Goal: Information Seeking & Learning: Learn about a topic

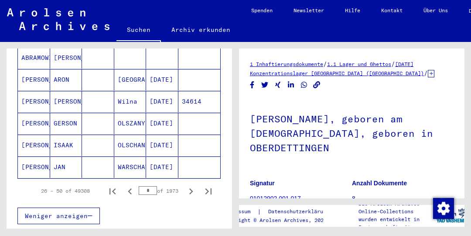
scroll to position [568, 0]
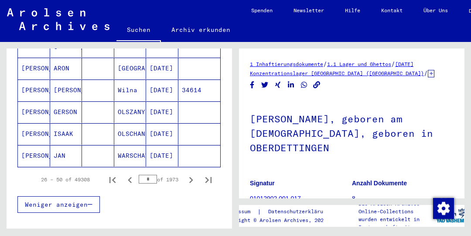
click at [192, 174] on icon "Next page" at bounding box center [191, 180] width 12 height 12
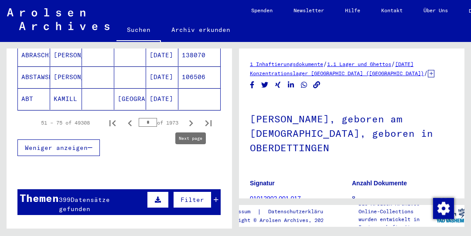
scroll to position [625, 0]
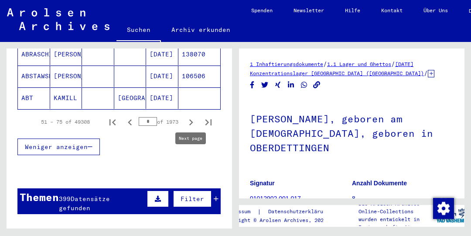
click at [191, 116] on icon "Next page" at bounding box center [191, 122] width 12 height 12
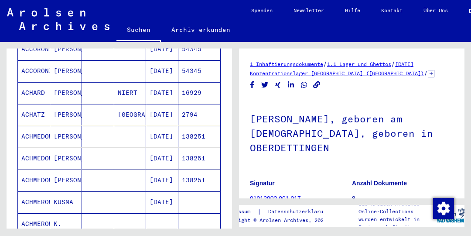
scroll to position [323, 0]
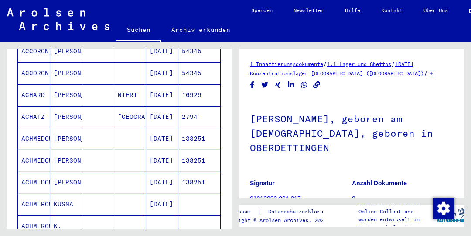
click at [195, 106] on mat-cell "2794" at bounding box center [199, 116] width 42 height 21
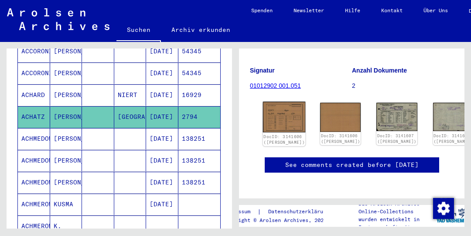
click at [283, 122] on img at bounding box center [284, 117] width 43 height 31
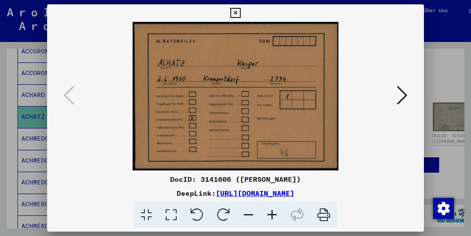
click at [405, 97] on icon at bounding box center [402, 95] width 10 height 21
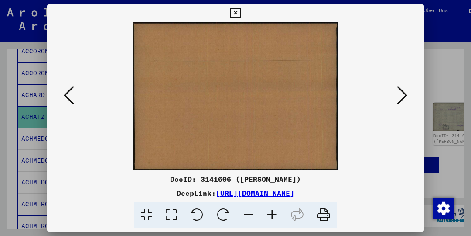
click at [401, 99] on icon at bounding box center [402, 95] width 10 height 21
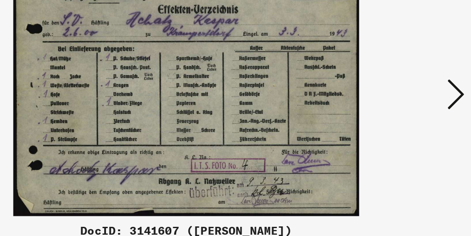
click at [401, 94] on icon at bounding box center [402, 95] width 10 height 21
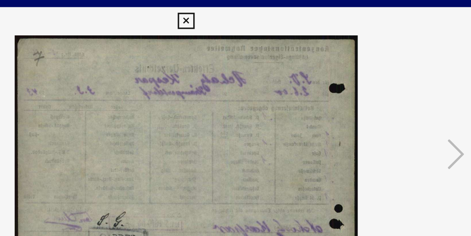
click at [236, 11] on icon at bounding box center [235, 13] width 10 height 10
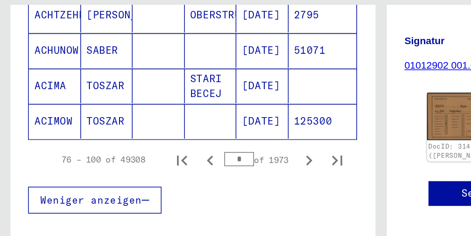
scroll to position [604, 0]
click at [190, 138] on icon "Next page" at bounding box center [191, 144] width 12 height 12
type input "*"
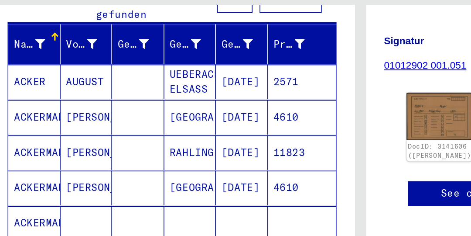
scroll to position [108, 0]
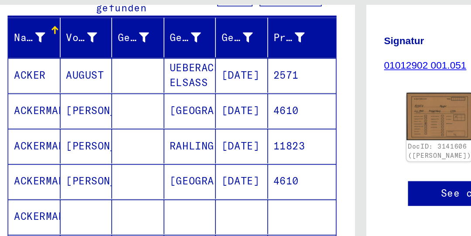
click at [181, 81] on mat-cell "2571" at bounding box center [187, 91] width 42 height 21
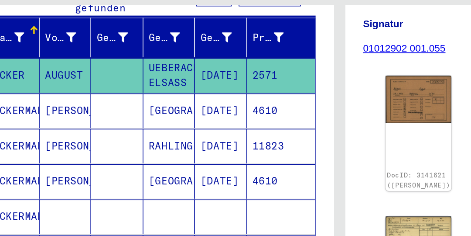
scroll to position [150, 0]
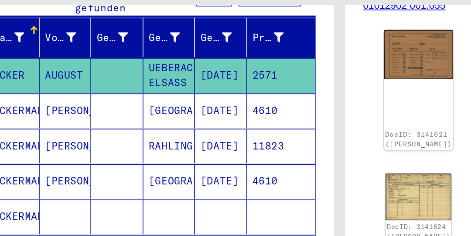
click at [245, 73] on img at bounding box center [258, 79] width 43 height 31
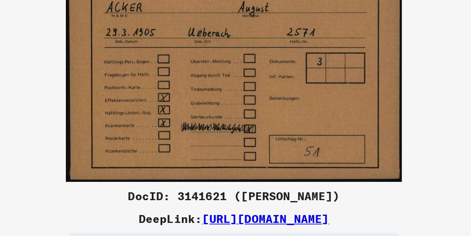
click at [326, 144] on img at bounding box center [235, 96] width 317 height 148
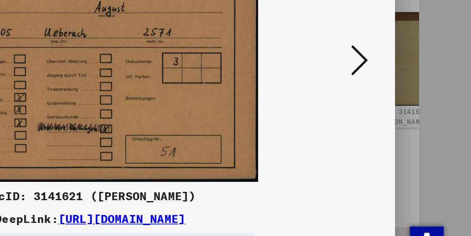
click at [406, 94] on icon at bounding box center [402, 95] width 10 height 21
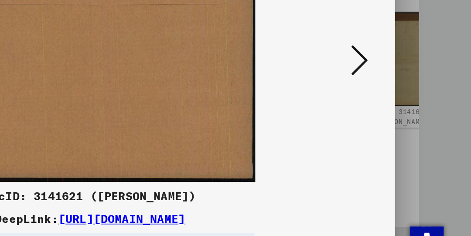
click at [406, 96] on icon at bounding box center [402, 95] width 10 height 21
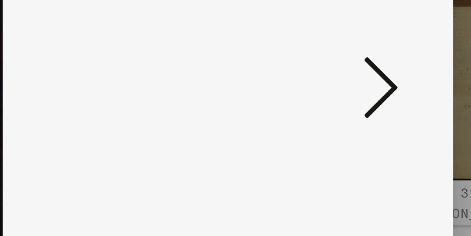
click at [406, 95] on icon at bounding box center [402, 95] width 10 height 21
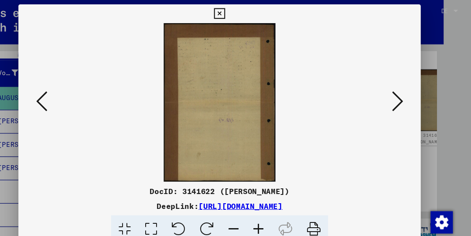
click at [406, 93] on icon at bounding box center [402, 95] width 10 height 21
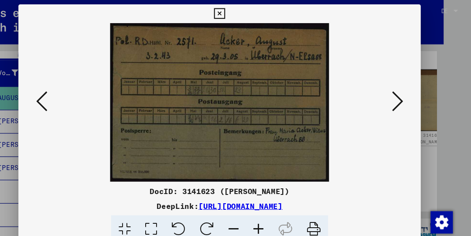
scroll to position [0, 0]
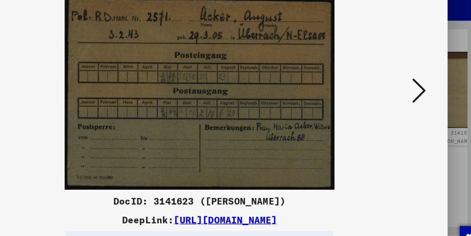
click at [403, 96] on icon at bounding box center [402, 95] width 10 height 21
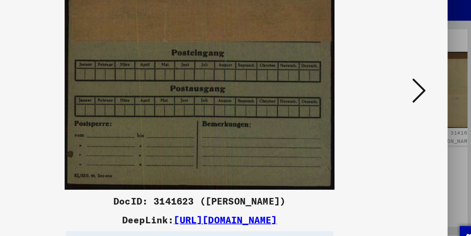
click at [403, 96] on icon at bounding box center [402, 95] width 10 height 21
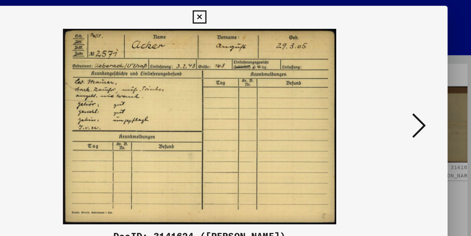
click at [404, 92] on icon at bounding box center [402, 95] width 10 height 21
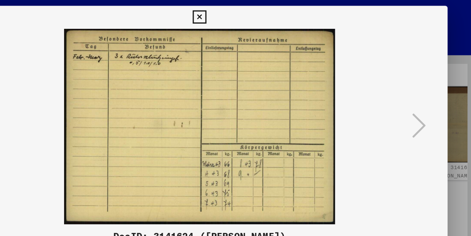
click at [236, 11] on icon at bounding box center [235, 13] width 10 height 10
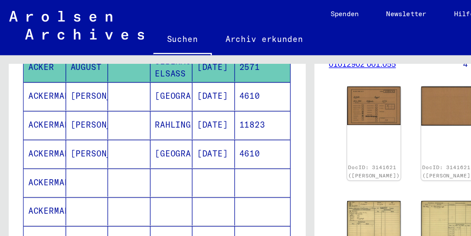
scroll to position [132, 0]
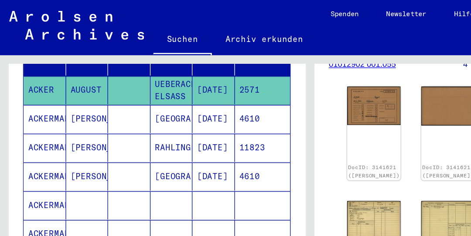
click at [195, 81] on mat-cell "4610" at bounding box center [199, 89] width 42 height 21
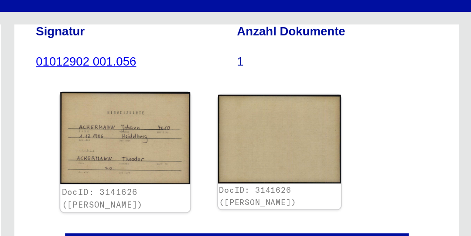
click at [310, 94] on img at bounding box center [295, 105] width 66 height 47
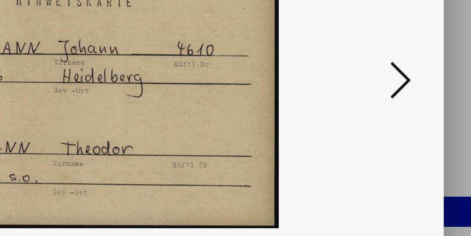
click at [407, 91] on icon at bounding box center [402, 95] width 10 height 21
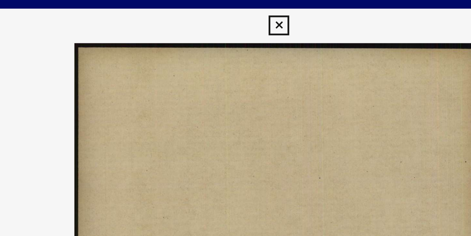
click at [235, 12] on icon at bounding box center [235, 13] width 10 height 10
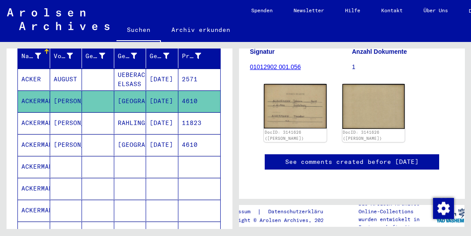
scroll to position [120, 0]
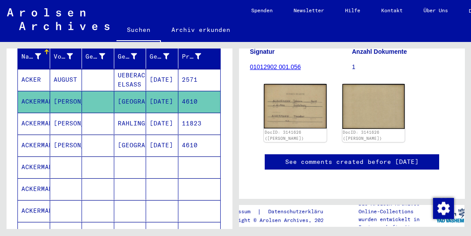
click at [198, 134] on mat-cell "4610" at bounding box center [199, 144] width 42 height 21
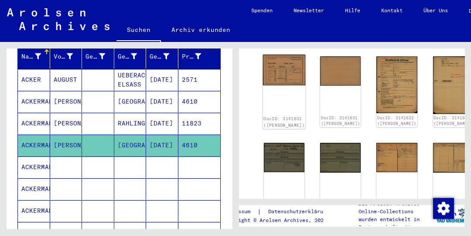
click at [279, 71] on img at bounding box center [284, 70] width 43 height 31
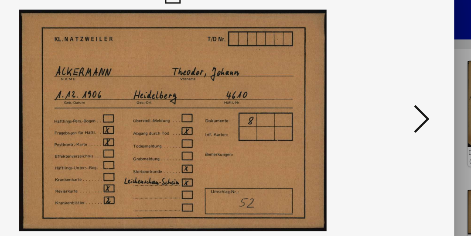
click at [404, 92] on icon at bounding box center [402, 95] width 10 height 21
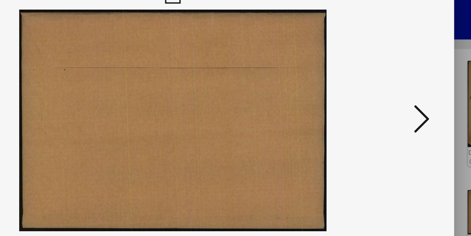
click at [406, 94] on icon at bounding box center [402, 95] width 10 height 21
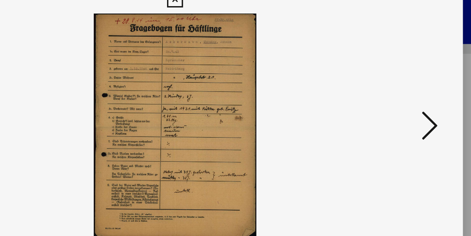
click at [406, 93] on icon at bounding box center [402, 95] width 10 height 21
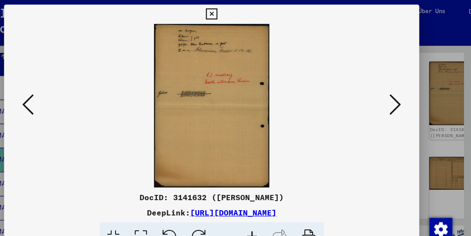
click at [406, 96] on icon at bounding box center [402, 95] width 10 height 21
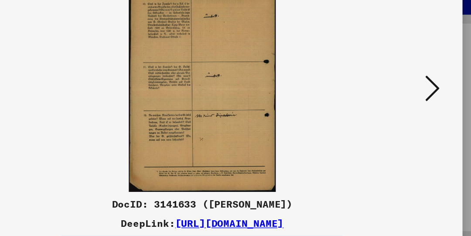
click at [409, 95] on button at bounding box center [402, 95] width 16 height 25
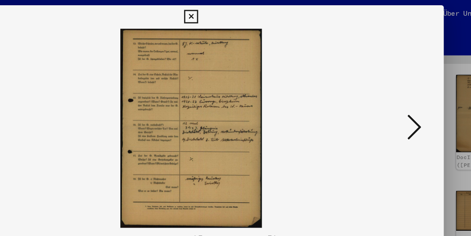
click at [405, 92] on icon at bounding box center [402, 95] width 10 height 21
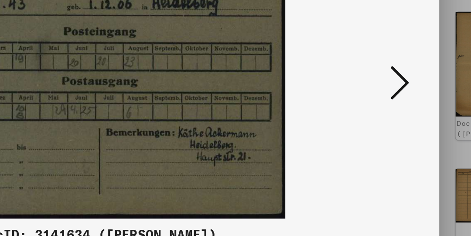
click at [404, 96] on icon at bounding box center [402, 95] width 10 height 21
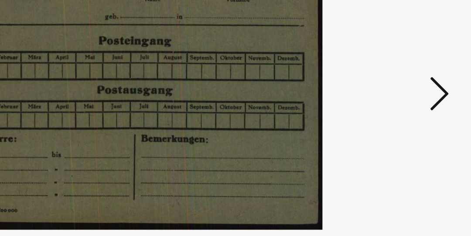
click at [405, 95] on icon at bounding box center [402, 95] width 10 height 21
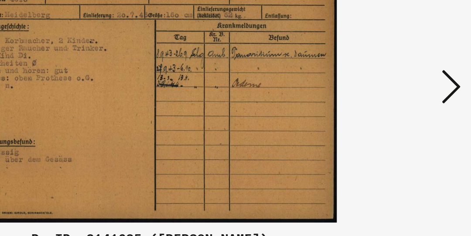
click at [406, 95] on icon at bounding box center [402, 95] width 10 height 21
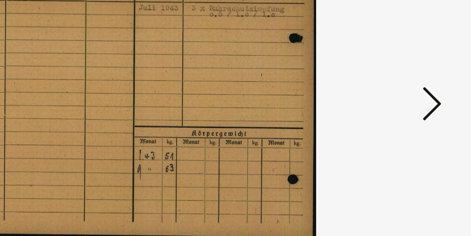
click at [404, 95] on icon at bounding box center [402, 95] width 10 height 21
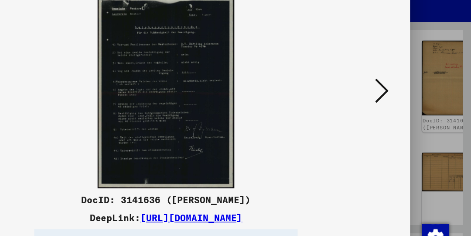
click at [407, 94] on icon at bounding box center [402, 95] width 10 height 21
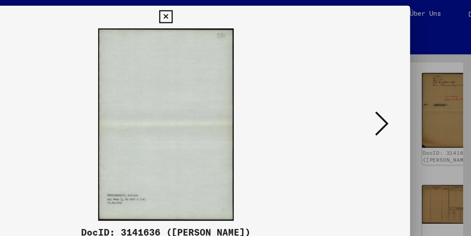
click at [405, 93] on icon at bounding box center [402, 95] width 10 height 21
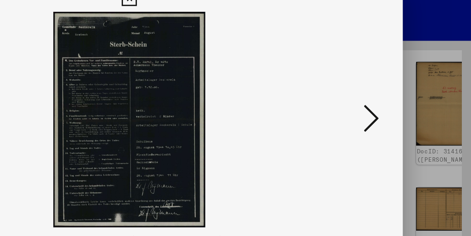
click at [409, 93] on button at bounding box center [402, 95] width 16 height 25
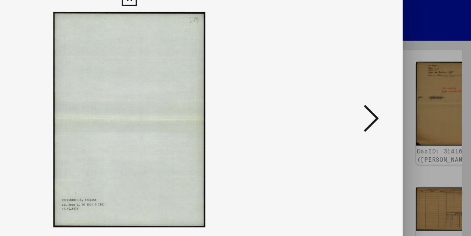
click at [406, 95] on icon at bounding box center [402, 95] width 10 height 21
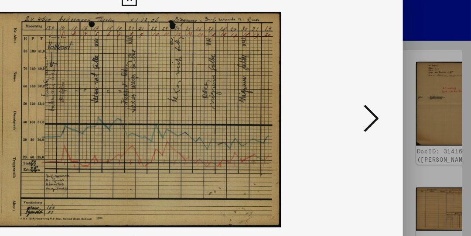
click at [405, 96] on icon at bounding box center [402, 95] width 10 height 21
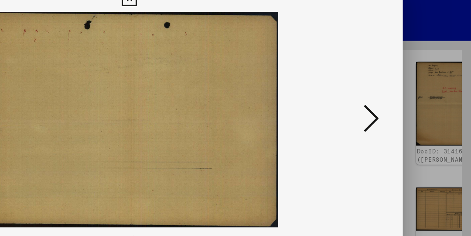
click at [406, 94] on icon at bounding box center [402, 95] width 10 height 21
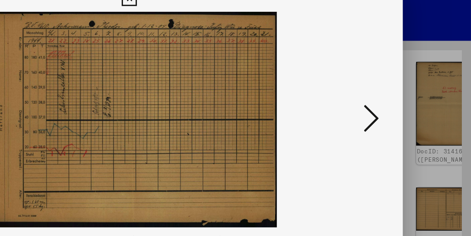
click at [407, 95] on button at bounding box center [402, 95] width 16 height 25
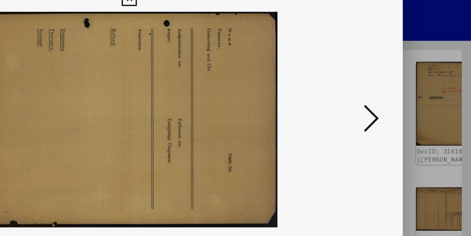
click at [406, 96] on icon at bounding box center [402, 95] width 10 height 21
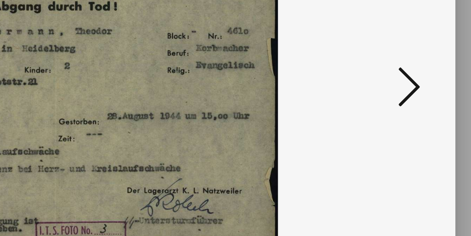
click at [406, 98] on icon at bounding box center [402, 95] width 10 height 21
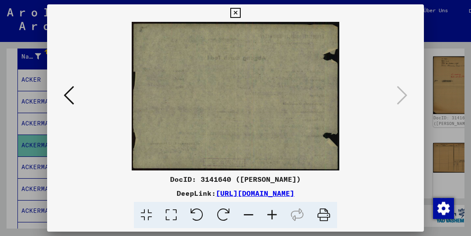
click at [242, 14] on button at bounding box center [235, 12] width 15 height 17
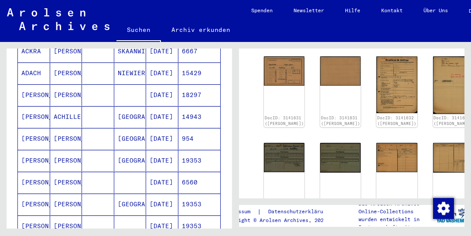
scroll to position [324, 0]
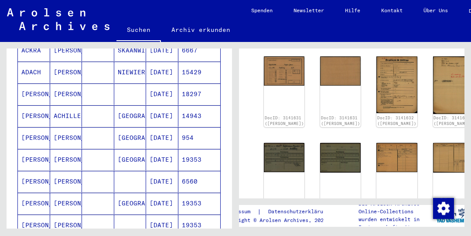
click at [193, 127] on mat-cell "954" at bounding box center [199, 137] width 42 height 21
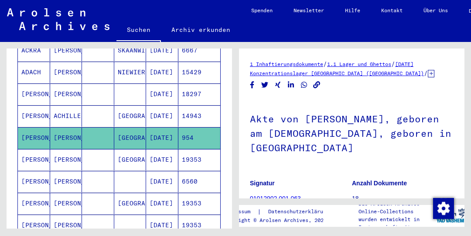
scroll to position [141, 0]
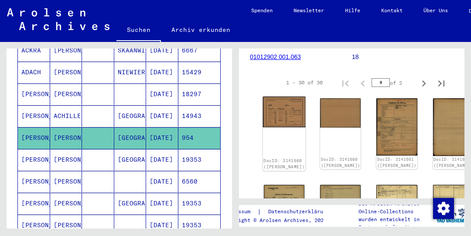
click at [279, 103] on img at bounding box center [284, 111] width 43 height 31
